Goal: Task Accomplishment & Management: Complete application form

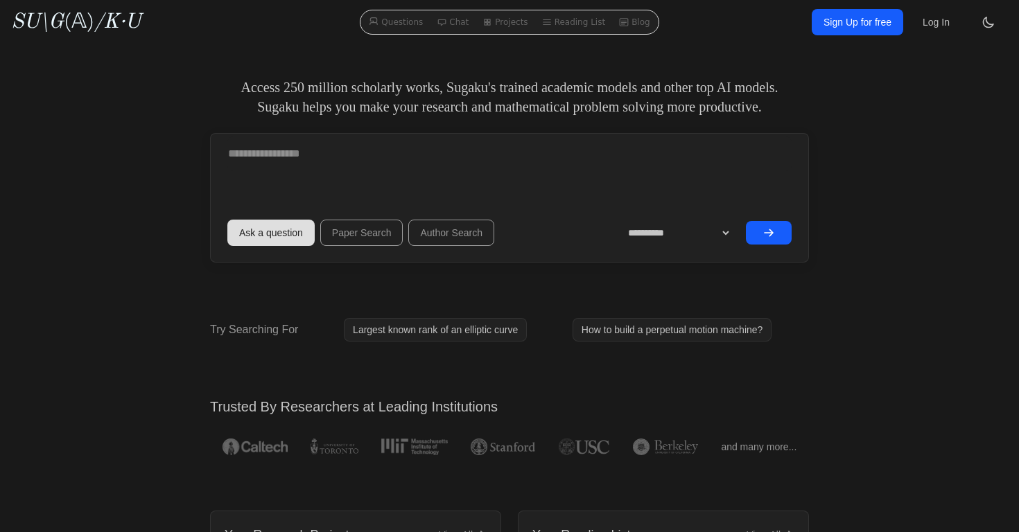
click at [988, 21] on icon at bounding box center [989, 22] width 14 height 14
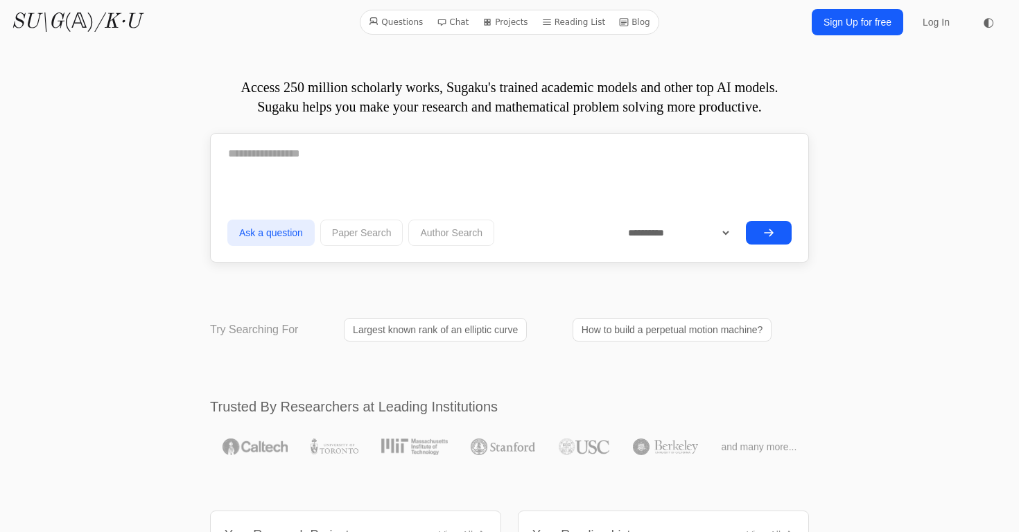
click at [866, 23] on link "Sign Up for free" at bounding box center [858, 22] width 92 height 26
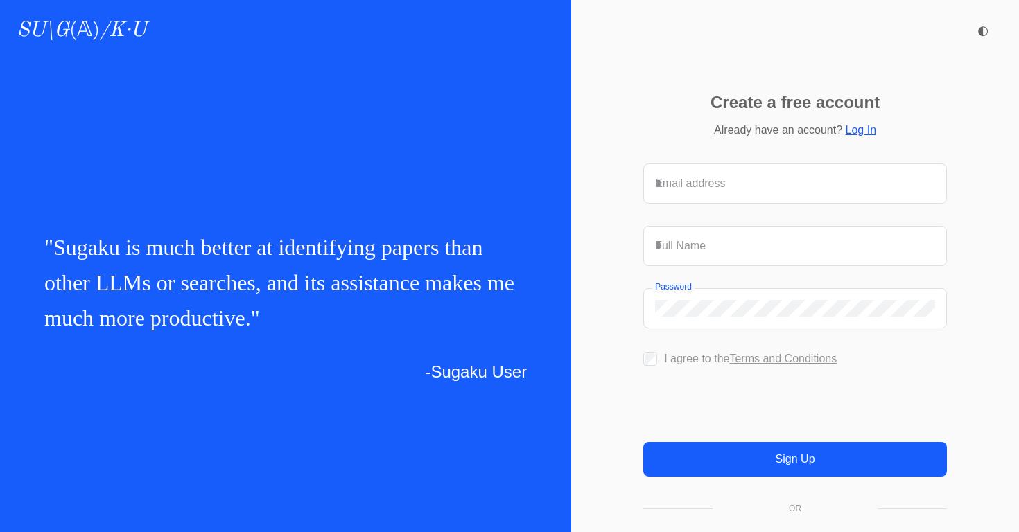
click at [978, 32] on span "◐" at bounding box center [983, 30] width 11 height 12
click at [982, 32] on icon at bounding box center [983, 31] width 14 height 14
